Goal: Information Seeking & Learning: Learn about a topic

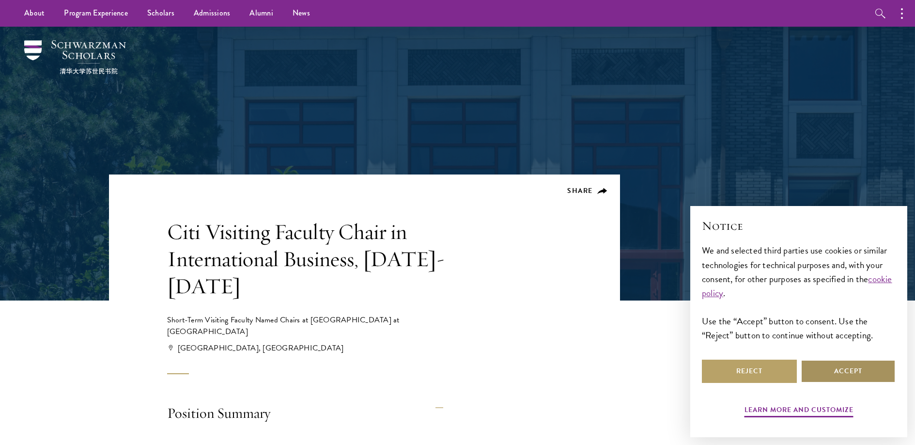
click at [859, 369] on button "Accept" at bounding box center [848, 370] width 95 height 23
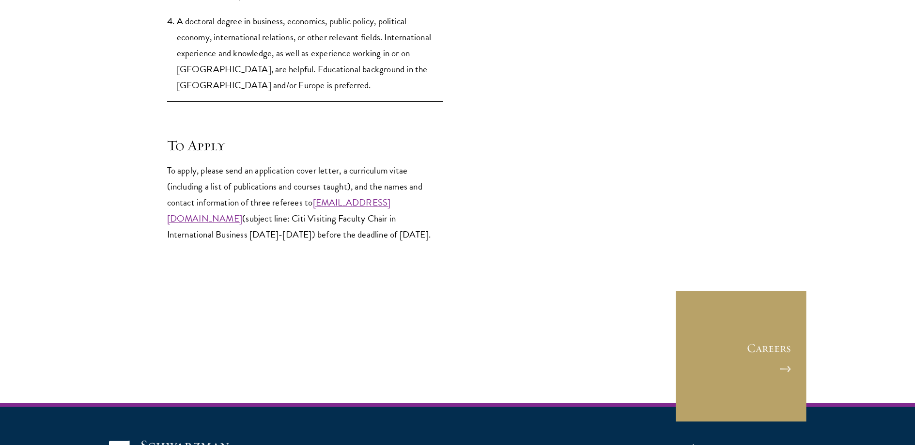
scroll to position [1925, 0]
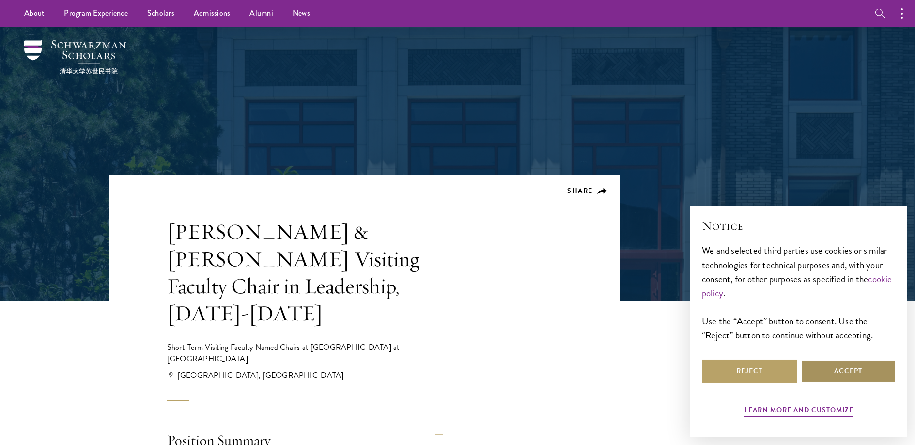
click at [839, 367] on button "Accept" at bounding box center [848, 370] width 95 height 23
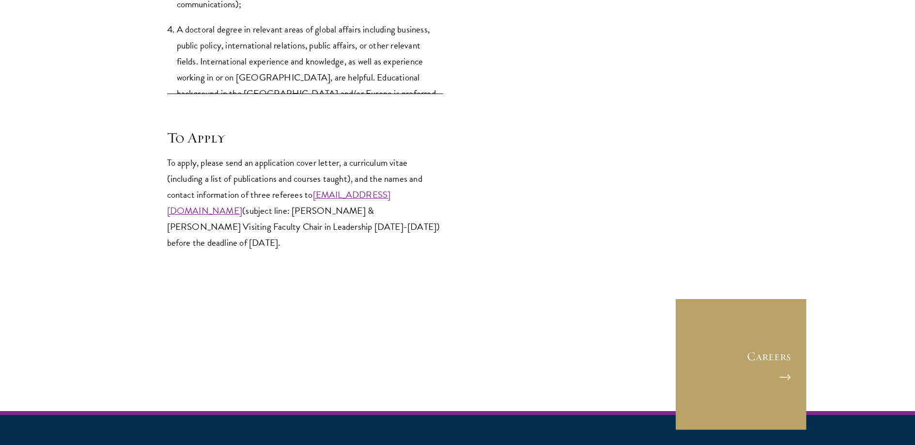
scroll to position [1783, 0]
